Goal: Information Seeking & Learning: Check status

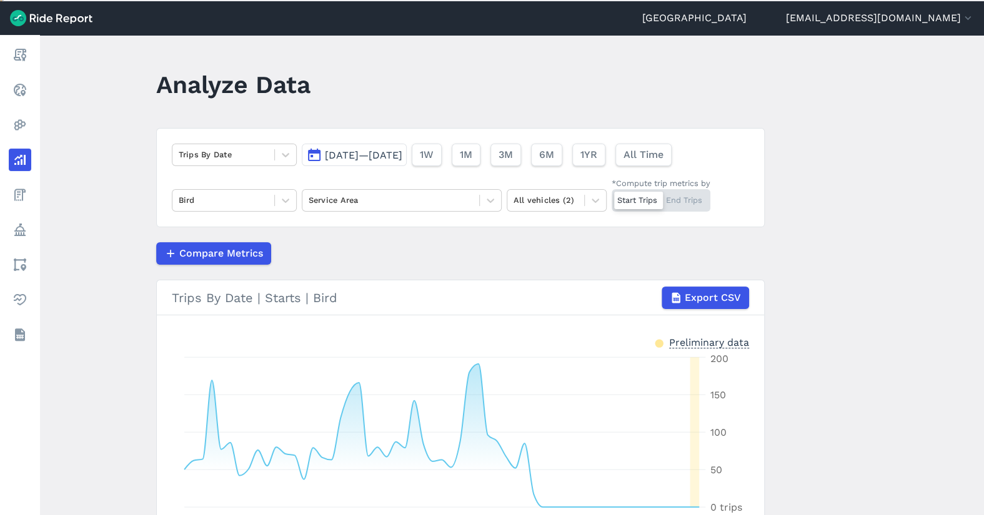
click at [26, 96] on icon at bounding box center [19, 89] width 15 height 15
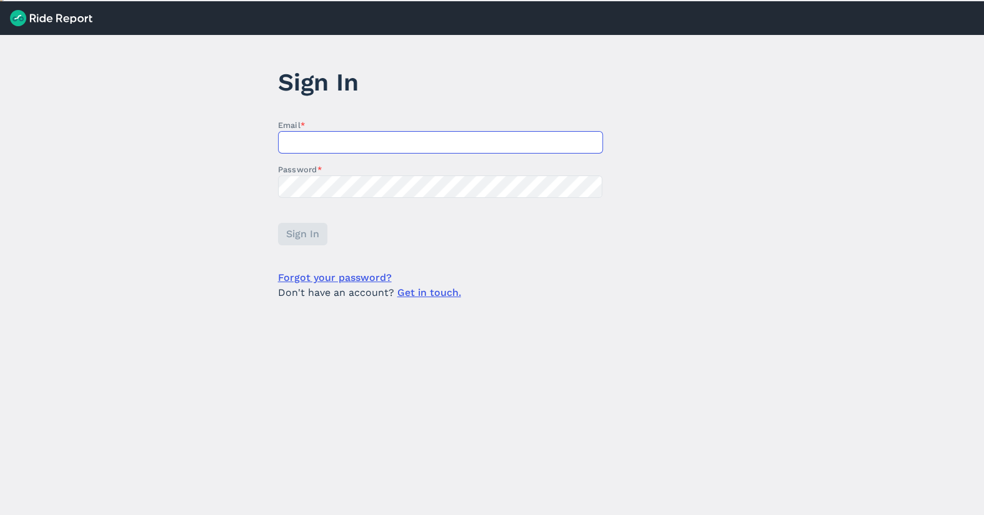
type input "[EMAIL_ADDRESS][DOMAIN_NAME]"
click at [318, 231] on button "Sign In" at bounding box center [301, 234] width 49 height 22
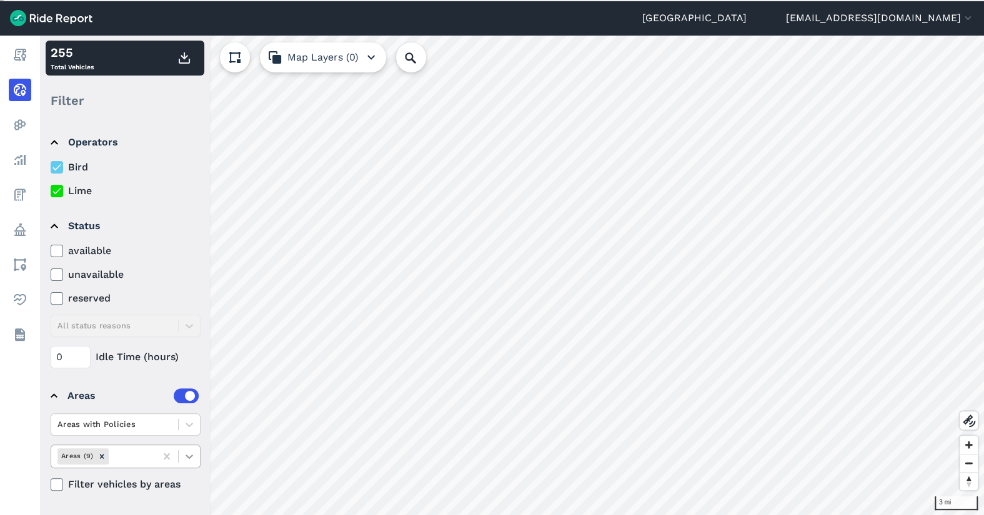
click at [195, 452] on icon at bounding box center [189, 456] width 12 height 12
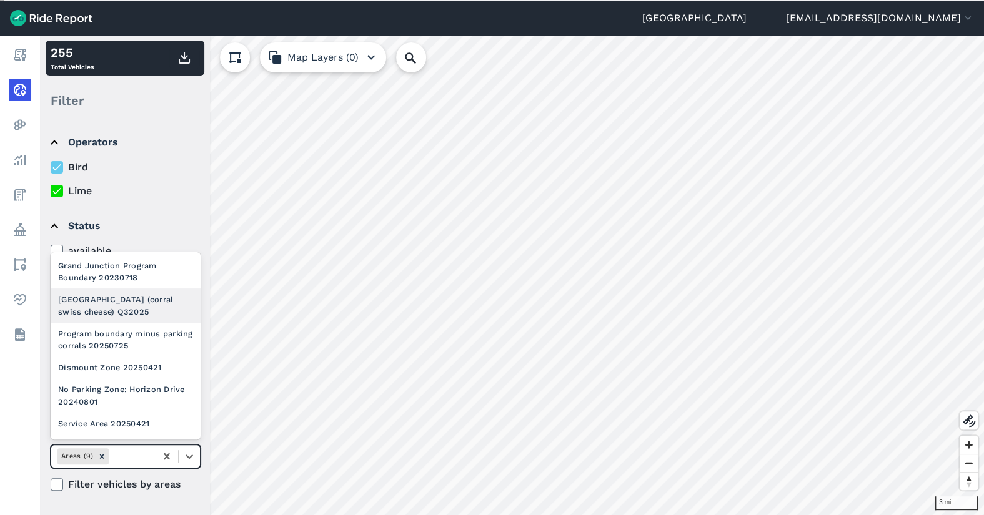
click at [147, 312] on div "[GEOGRAPHIC_DATA] (corral swiss cheese) Q32025" at bounding box center [126, 306] width 150 height 34
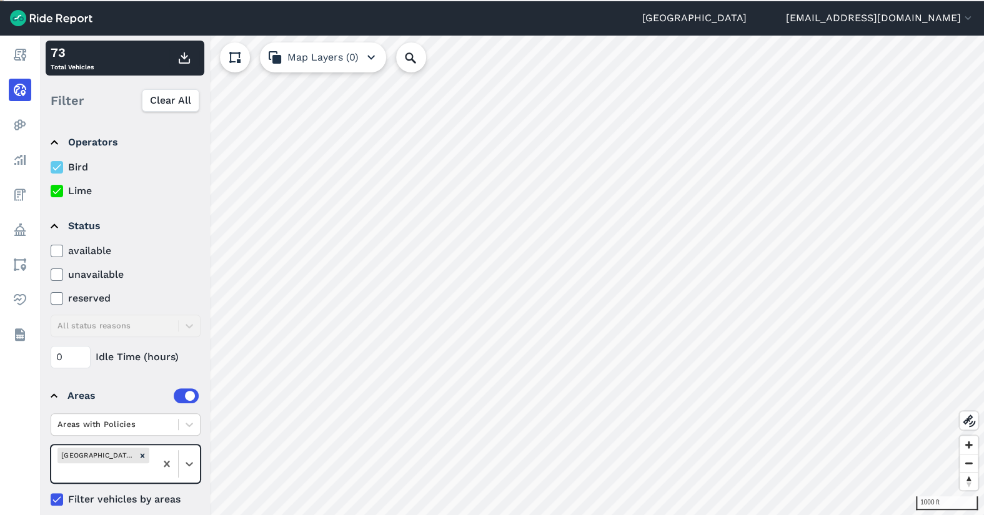
scroll to position [11, 0]
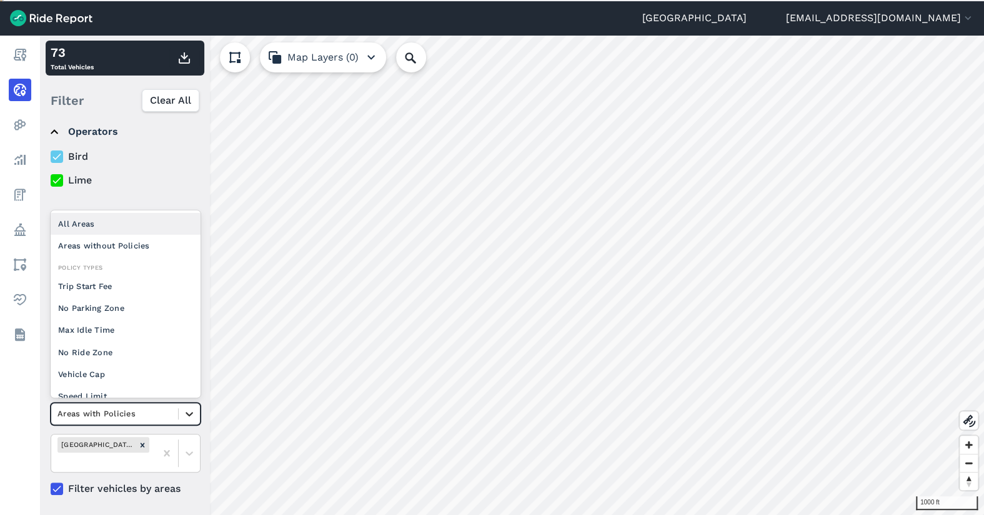
click at [190, 414] on icon at bounding box center [189, 414] width 7 height 4
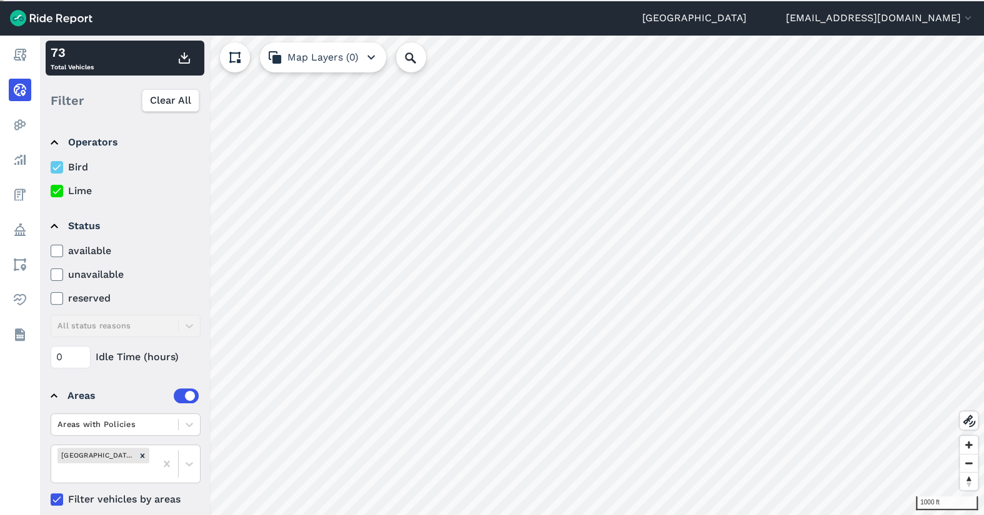
click at [117, 209] on summary "Status" at bounding box center [125, 226] width 148 height 35
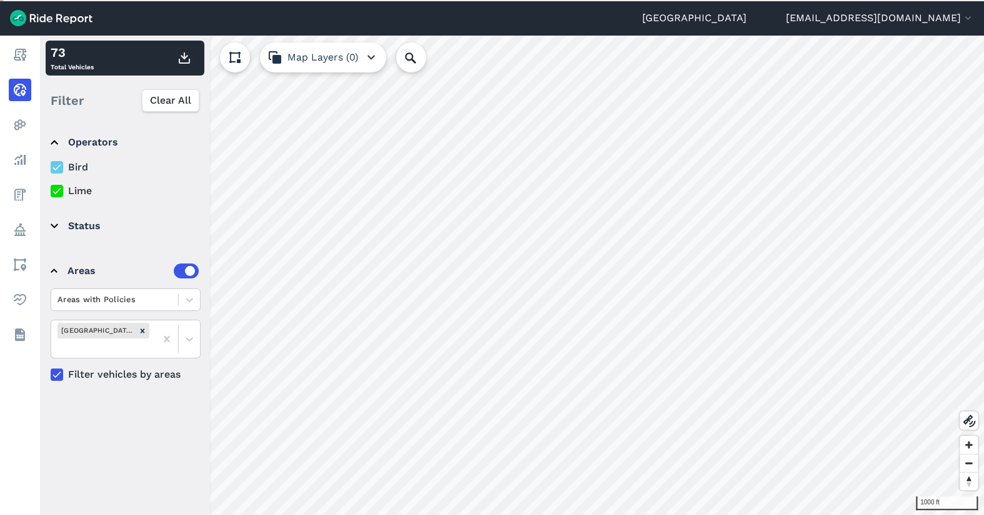
click at [117, 209] on summary "Status" at bounding box center [125, 226] width 148 height 35
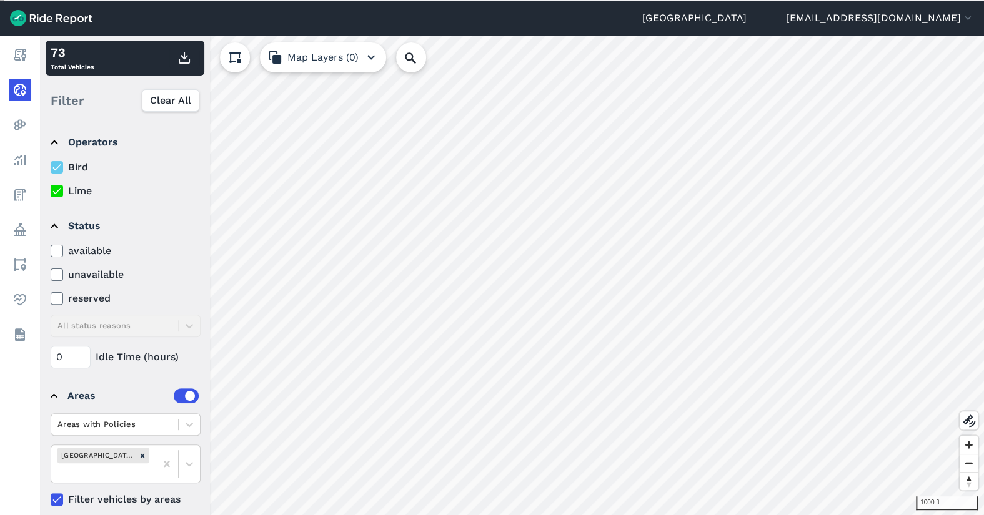
click at [114, 319] on div "available unavailable reserved All status reasons" at bounding box center [126, 291] width 150 height 94
click at [114, 327] on div "available unavailable reserved All status reasons" at bounding box center [126, 291] width 150 height 94
click at [171, 100] on span "Clear All" at bounding box center [169, 100] width 41 height 15
click at [184, 320] on div "available unavailable reserved All status reasons" at bounding box center [126, 291] width 150 height 94
click at [58, 254] on icon at bounding box center [56, 251] width 11 height 12
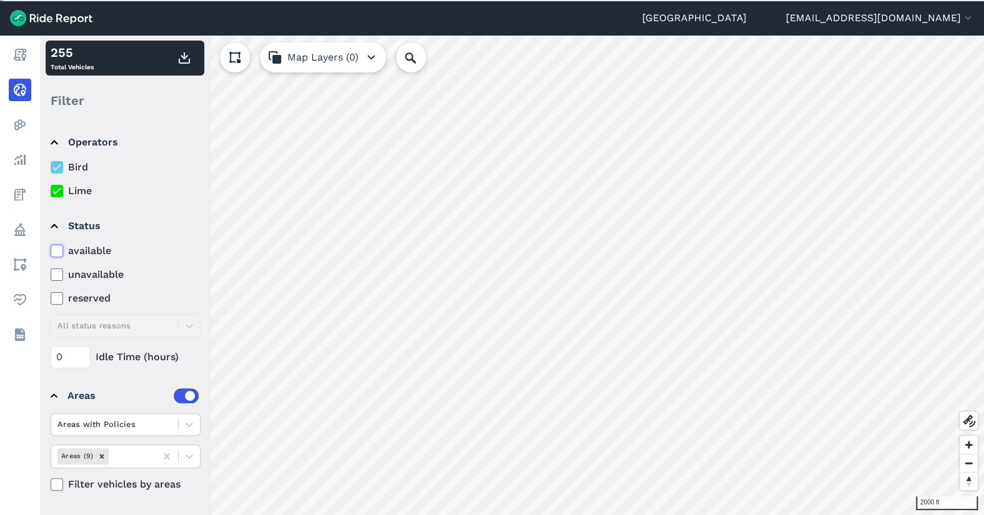
click at [51, 252] on input "available" at bounding box center [51, 248] width 0 height 8
click at [59, 249] on icon at bounding box center [56, 251] width 11 height 12
click at [51, 249] on input "available" at bounding box center [51, 248] width 0 height 8
click at [61, 247] on icon at bounding box center [56, 251] width 11 height 12
click at [51, 247] on input "available" at bounding box center [51, 248] width 0 height 8
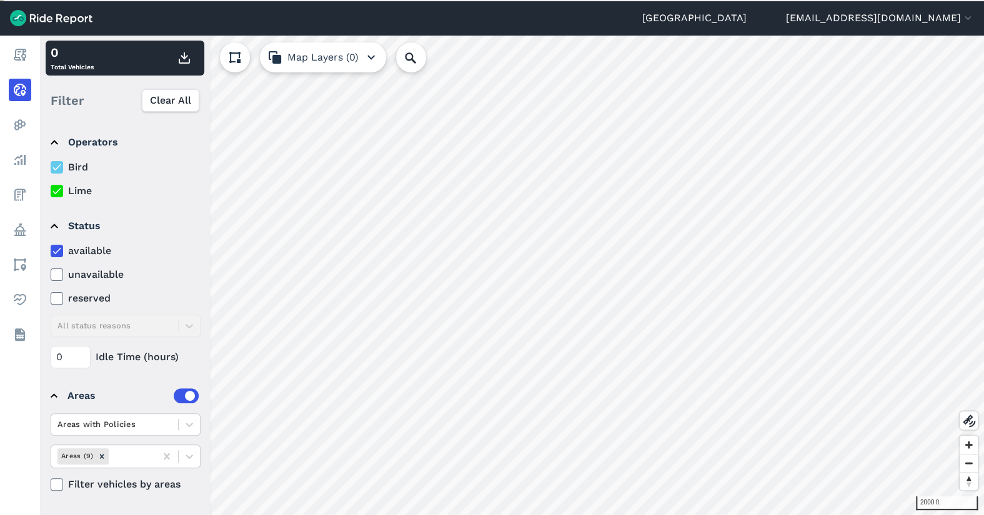
click at [61, 247] on icon at bounding box center [56, 251] width 11 height 12
click at [51, 247] on input "available" at bounding box center [51, 248] width 0 height 8
click at [57, 280] on label "unavailable" at bounding box center [126, 274] width 150 height 15
click at [51, 276] on input "unavailable" at bounding box center [51, 271] width 0 height 8
click at [57, 277] on icon at bounding box center [56, 275] width 11 height 12
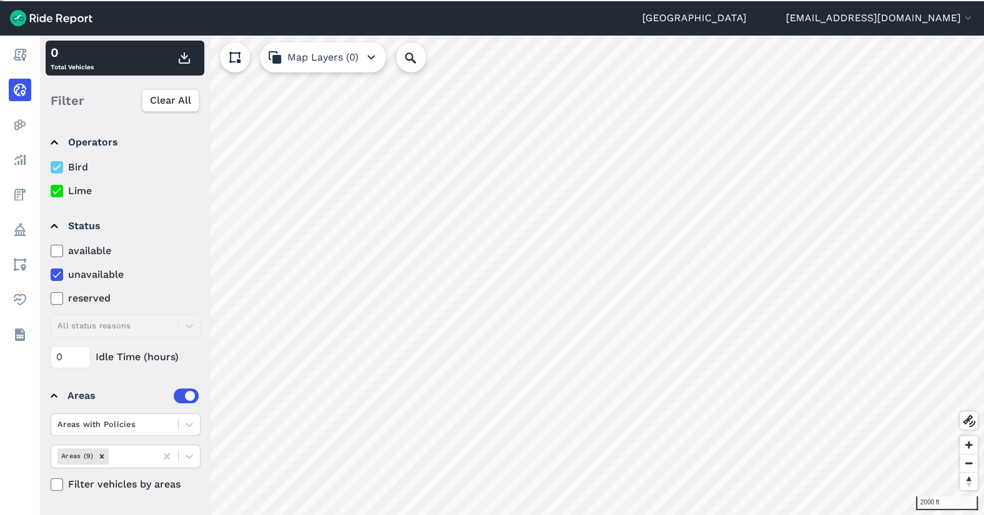
click at [51, 276] on input "unavailable" at bounding box center [51, 271] width 0 height 8
click at [56, 295] on icon at bounding box center [56, 298] width 11 height 12
click at [51, 295] on input "reserved" at bounding box center [51, 295] width 0 height 8
click at [56, 295] on icon at bounding box center [56, 298] width 11 height 12
click at [51, 295] on input "reserved" at bounding box center [51, 295] width 0 height 8
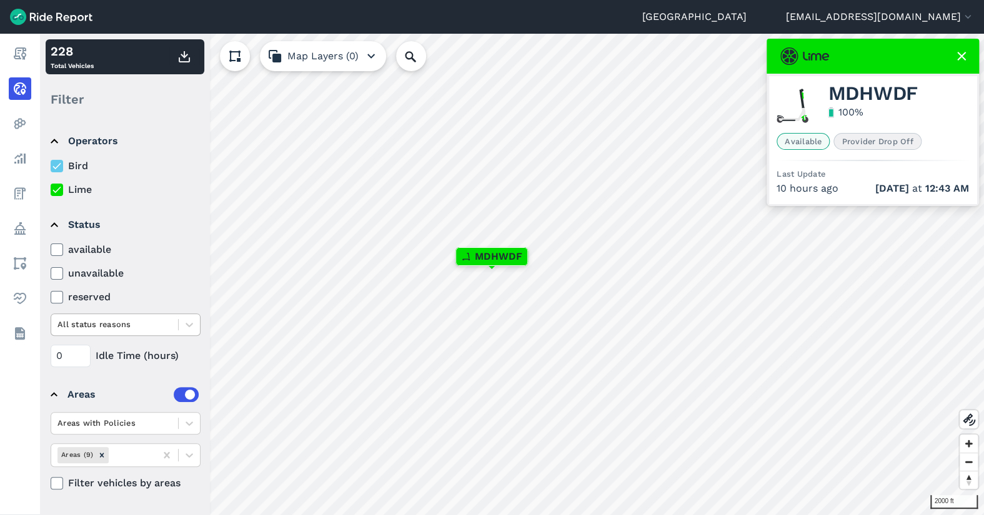
click at [104, 324] on div at bounding box center [114, 324] width 114 height 14
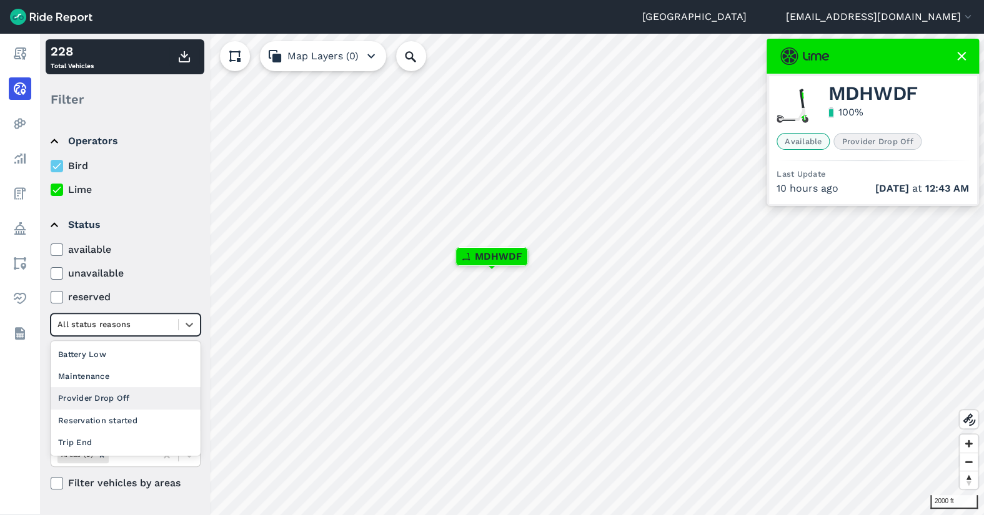
click at [107, 394] on div "Provider Drop Off" at bounding box center [126, 398] width 150 height 22
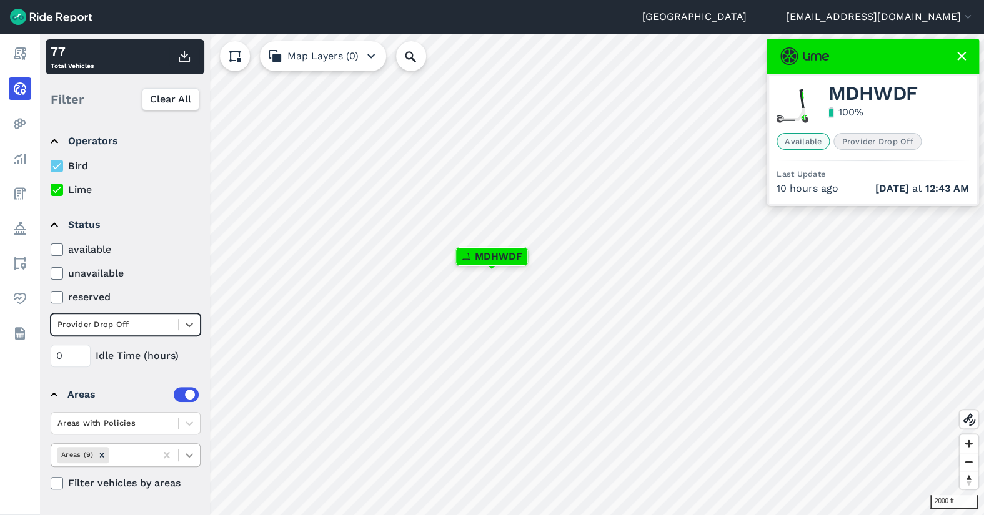
click at [187, 451] on icon at bounding box center [189, 455] width 12 height 12
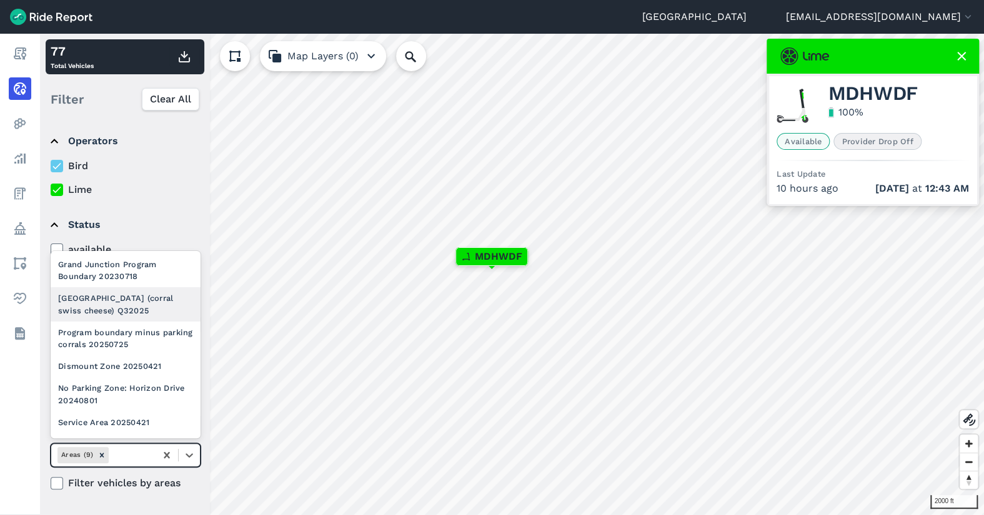
click at [135, 309] on div "[GEOGRAPHIC_DATA] (corral swiss cheese) Q32025" at bounding box center [126, 304] width 150 height 34
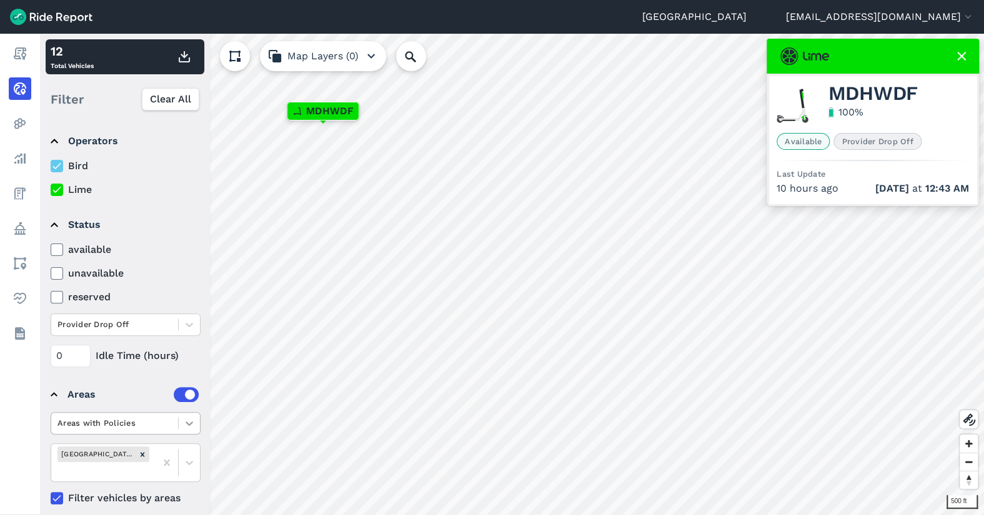
click at [191, 421] on icon at bounding box center [189, 423] width 12 height 12
click at [187, 327] on icon at bounding box center [189, 325] width 12 height 12
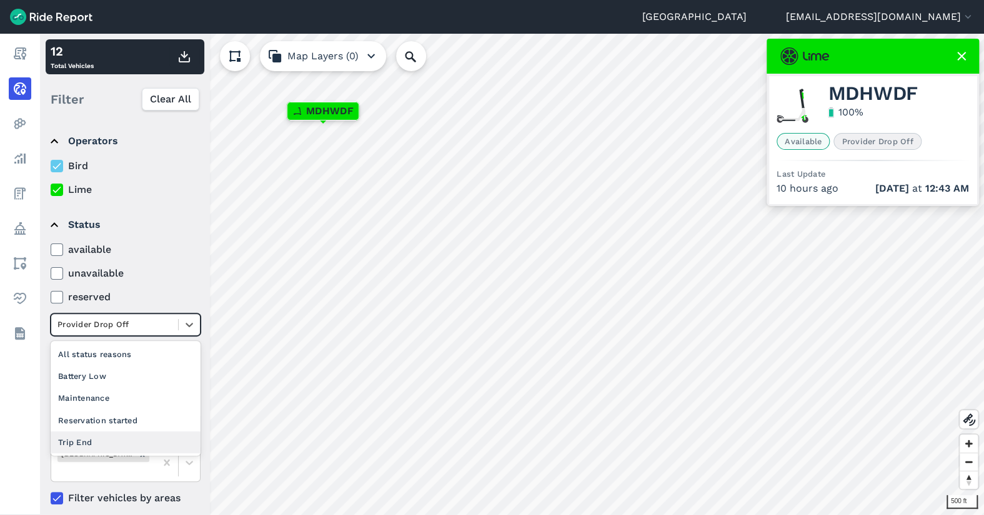
click at [122, 441] on div "Trip End" at bounding box center [126, 443] width 150 height 22
